Goal: Navigation & Orientation: Find specific page/section

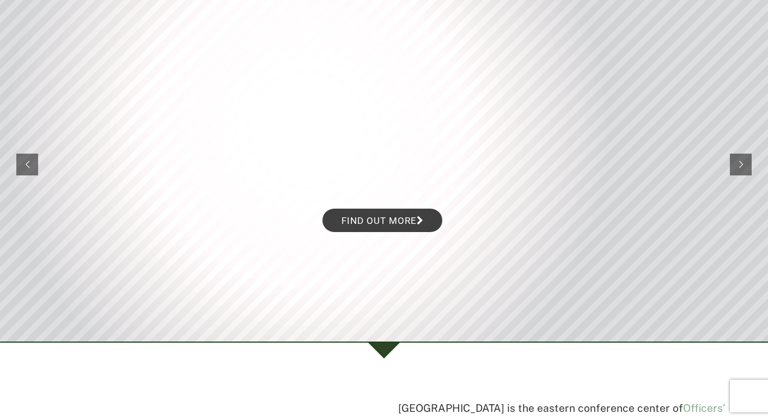
scroll to position [105, 0]
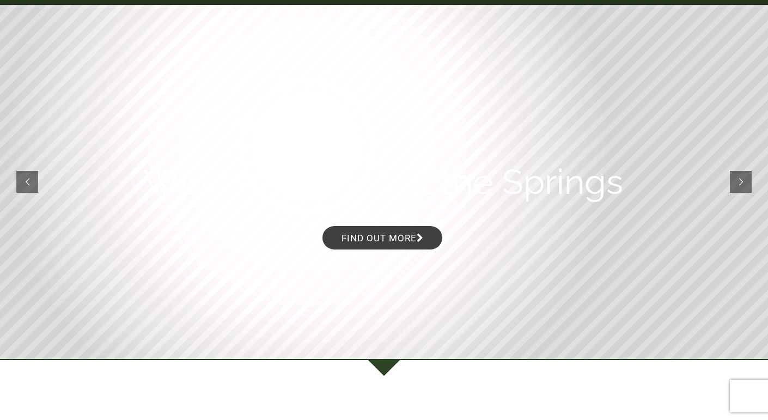
click at [738, 179] on rs-arrow at bounding box center [741, 182] width 22 height 22
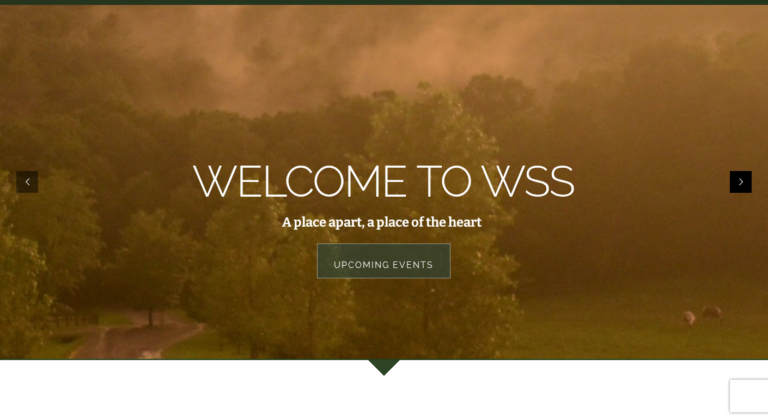
click at [739, 181] on rs-arrow at bounding box center [741, 182] width 22 height 22
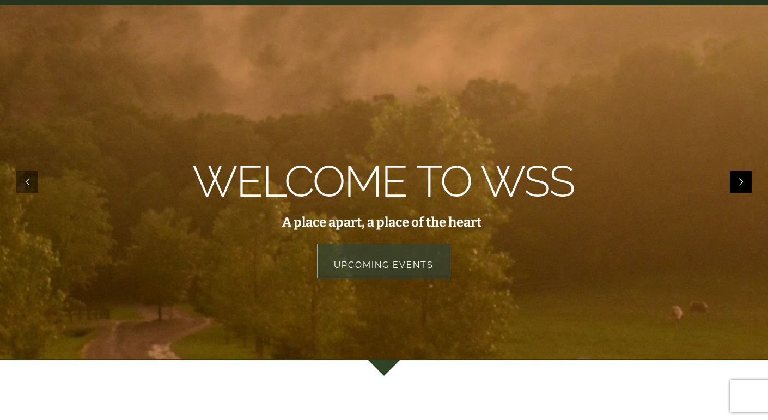
click at [740, 180] on rs-arrow at bounding box center [741, 182] width 22 height 22
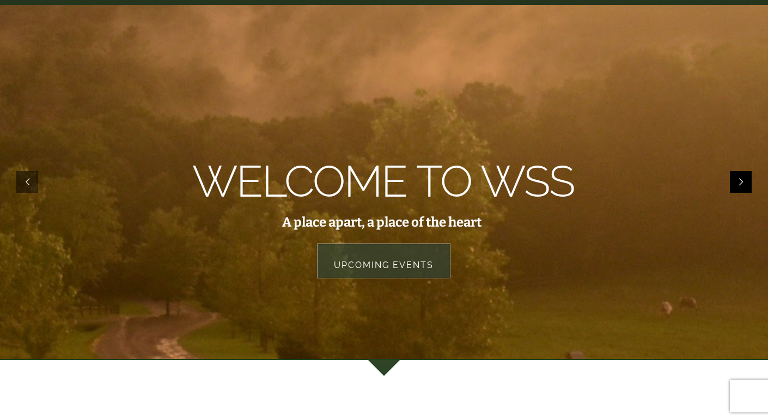
click at [739, 180] on rs-arrow at bounding box center [741, 182] width 22 height 22
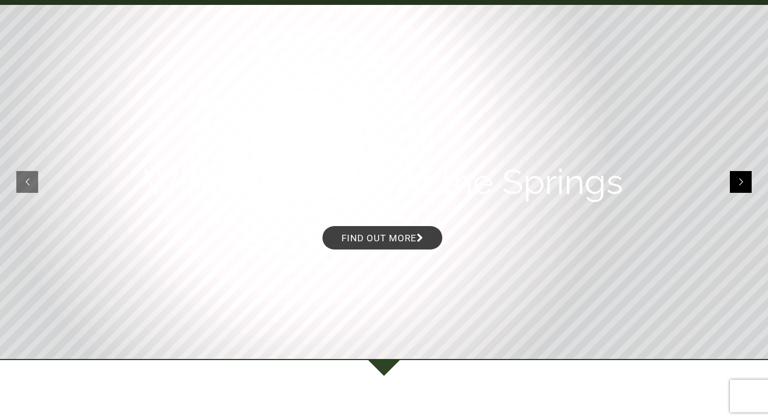
click at [742, 182] on rs-arrow at bounding box center [741, 182] width 22 height 22
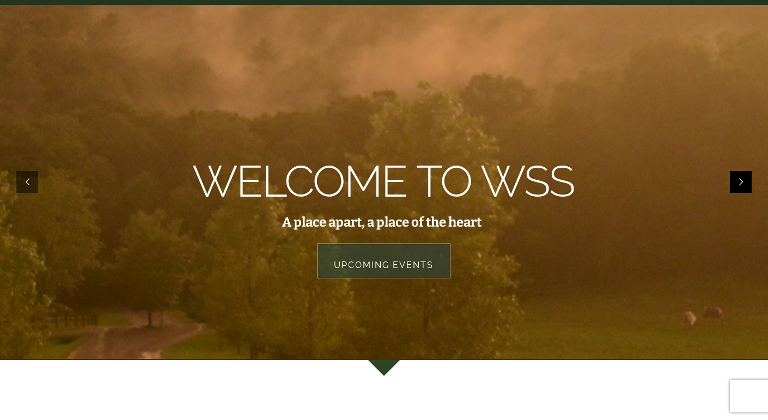
click at [741, 181] on rs-arrow at bounding box center [741, 182] width 22 height 22
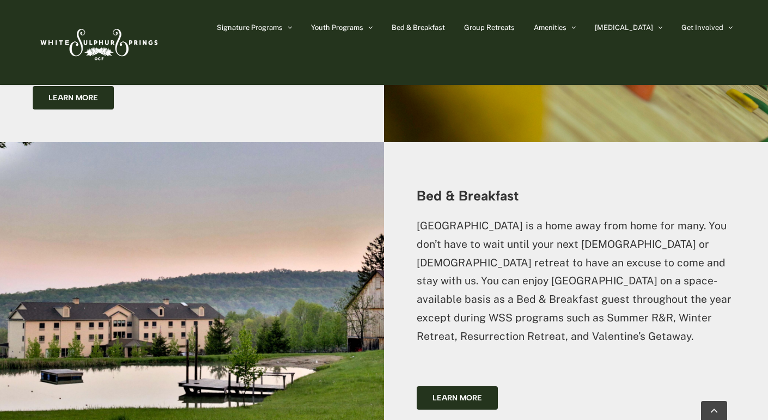
scroll to position [1771, 0]
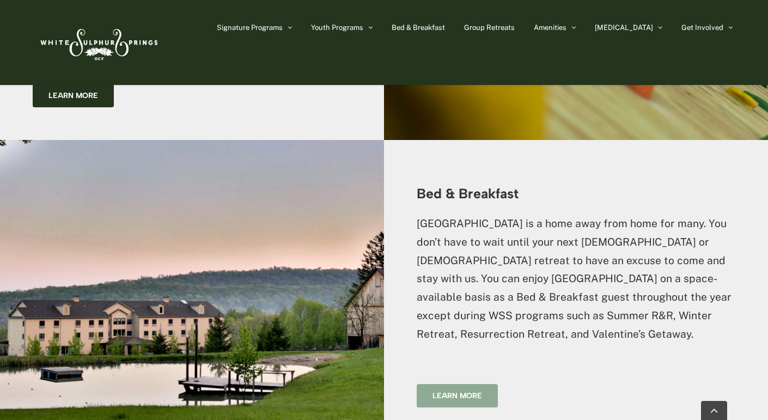
click at [471, 391] on span "Learn more" at bounding box center [458, 395] width 50 height 9
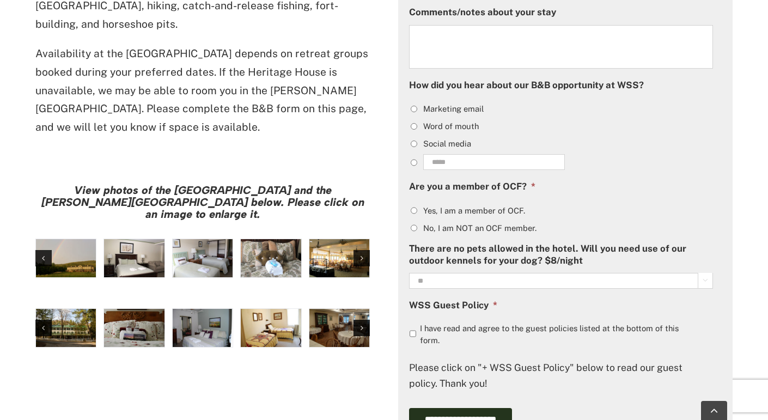
scroll to position [830, 0]
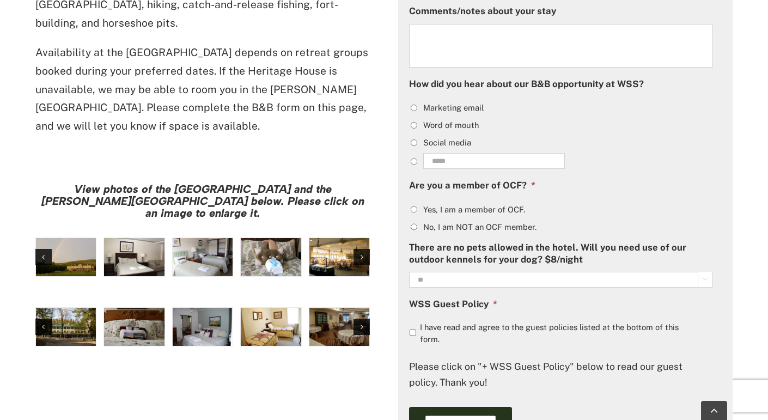
click at [81, 238] on img "large-heritage" at bounding box center [66, 257] width 60 height 38
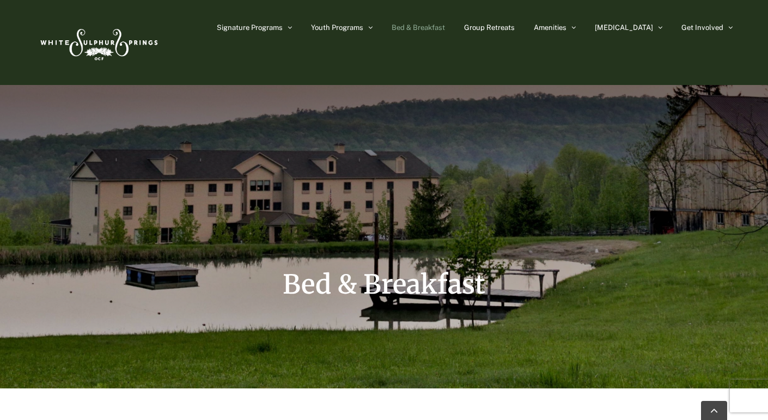
scroll to position [830, 0]
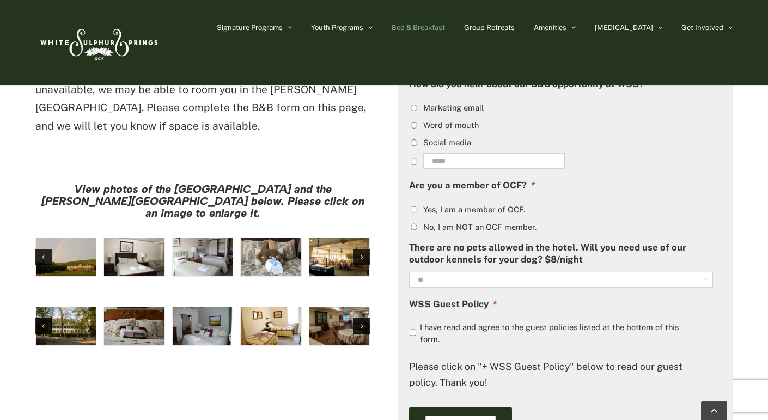
click at [132, 238] on img "hh-5" at bounding box center [134, 257] width 60 height 38
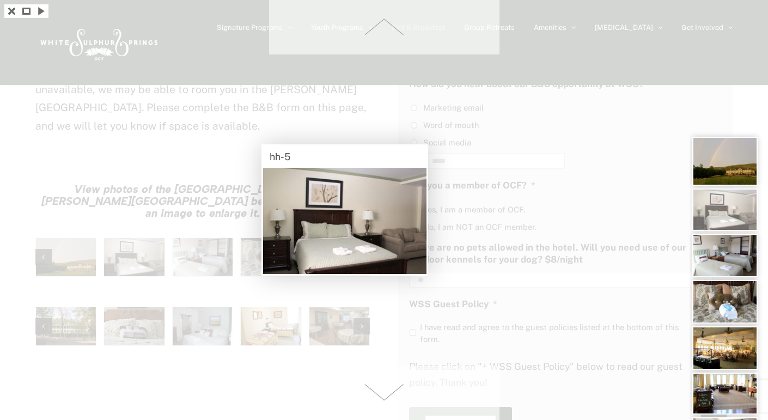
click at [716, 256] on img at bounding box center [725, 256] width 65 height 44
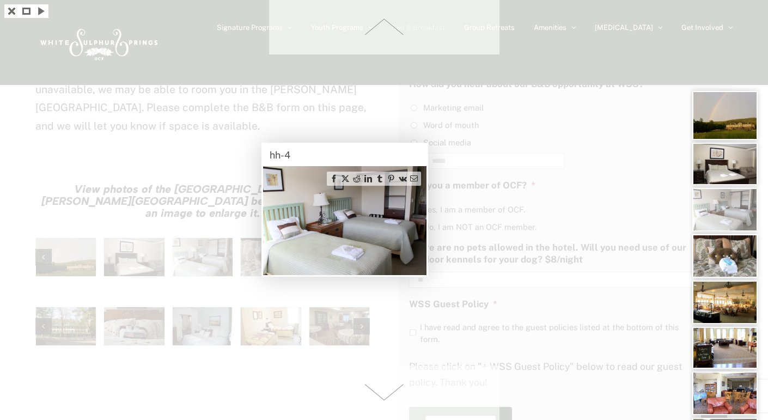
click at [726, 257] on img at bounding box center [725, 256] width 65 height 44
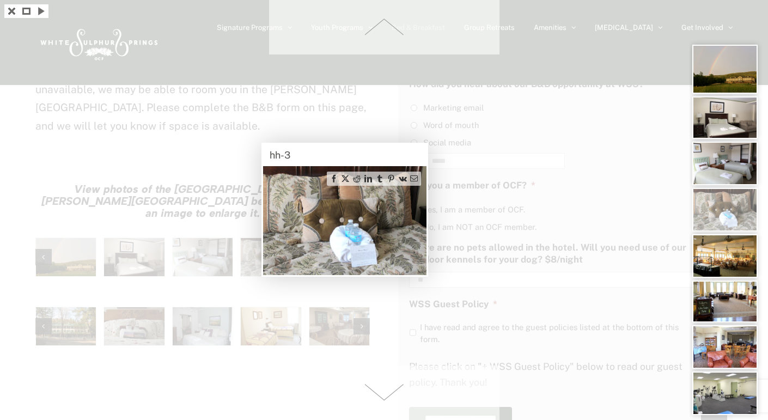
click at [724, 262] on img at bounding box center [725, 256] width 65 height 44
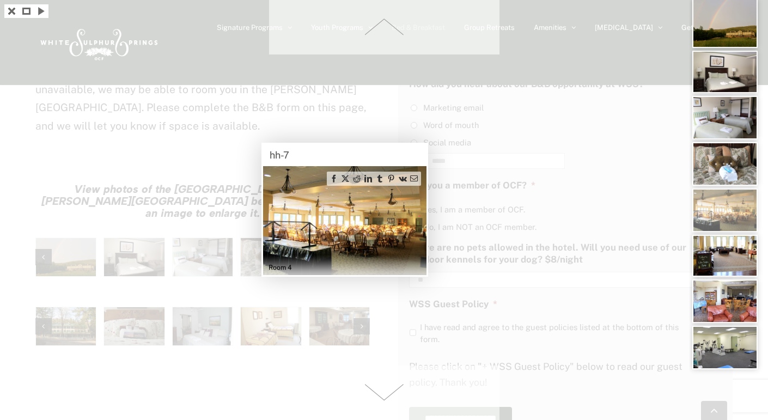
click at [726, 271] on img at bounding box center [725, 256] width 65 height 42
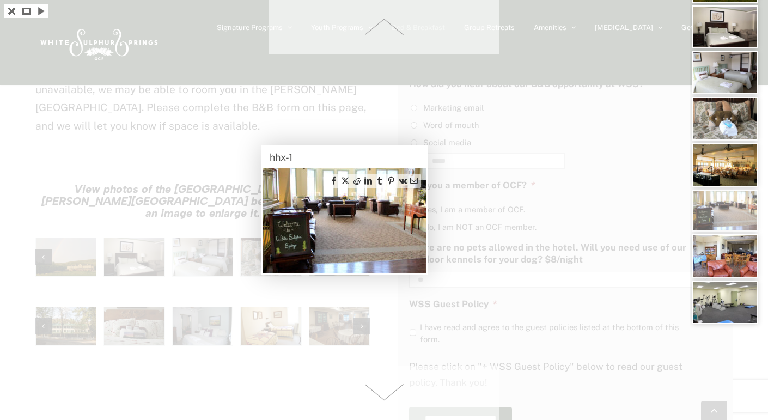
click at [726, 300] on img at bounding box center [725, 303] width 65 height 44
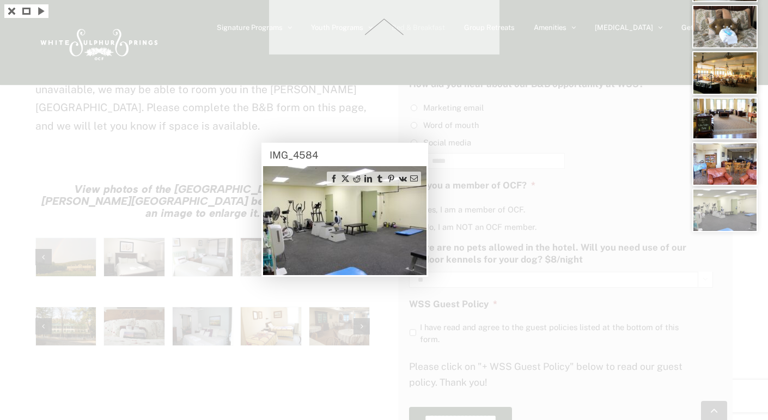
click at [726, 300] on div at bounding box center [729, 210] width 78 height 420
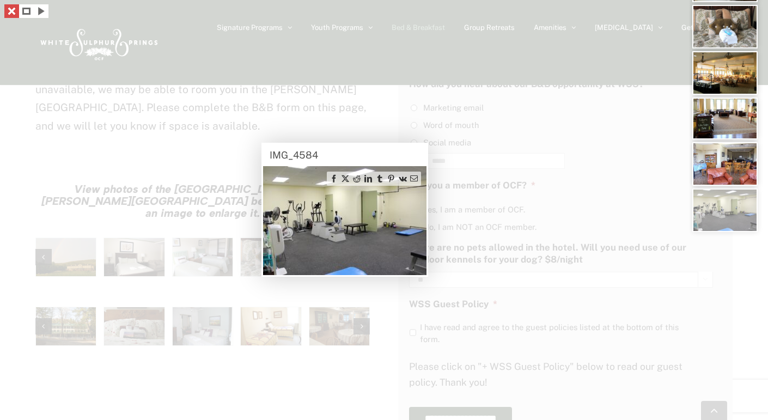
click at [12, 11] on link at bounding box center [11, 11] width 15 height 14
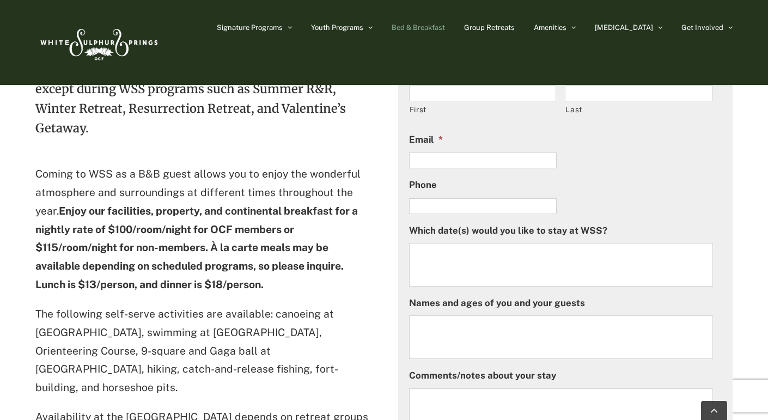
scroll to position [462, 0]
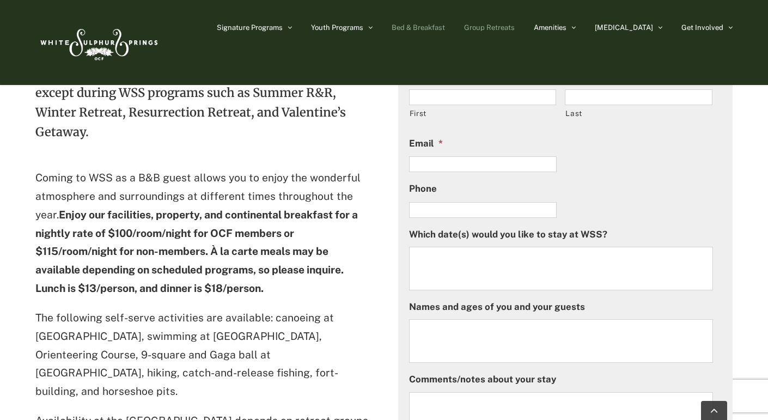
click at [515, 28] on span "Group Retreats" at bounding box center [489, 27] width 51 height 7
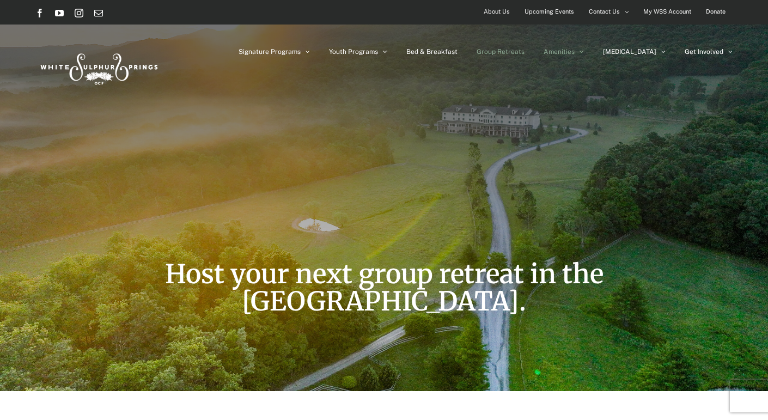
click at [584, 51] on link "Amenities" at bounding box center [564, 52] width 40 height 54
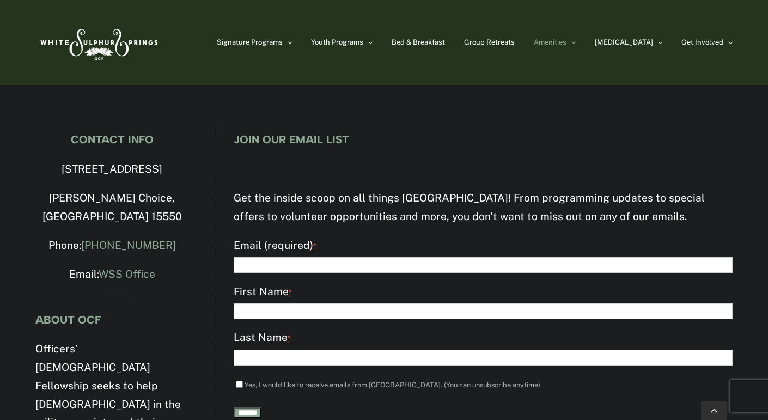
scroll to position [1785, 0]
